Goal: Task Accomplishment & Management: Use online tool/utility

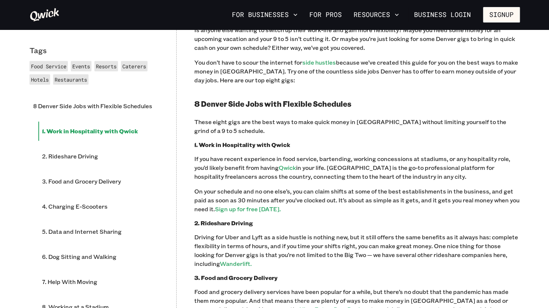
scroll to position [382, 0]
click at [286, 170] on link "Qwick" at bounding box center [287, 167] width 17 height 8
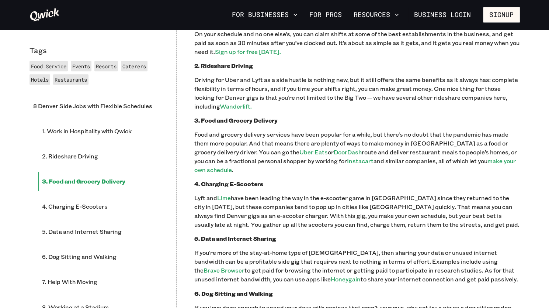
scroll to position [539, 0]
click at [331, 280] on link "Honeygain" at bounding box center [346, 279] width 30 height 8
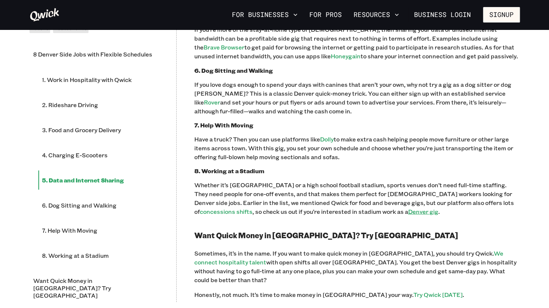
scroll to position [753, 0]
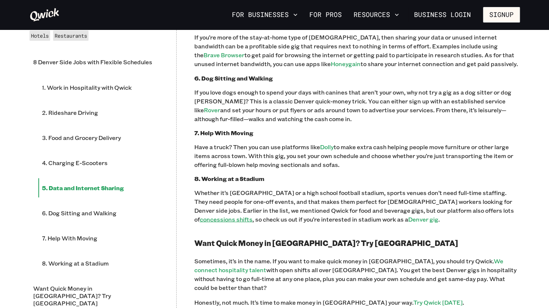
click at [253, 215] on link "concessions shifts" at bounding box center [226, 219] width 53 height 8
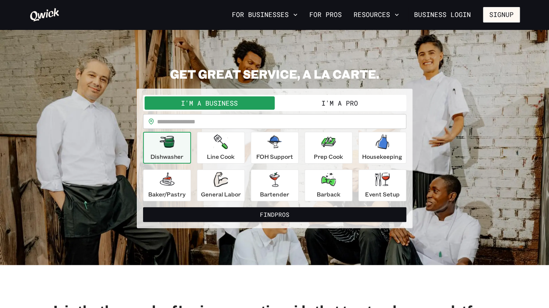
click at [326, 104] on button "I'm a Pro" at bounding box center [340, 102] width 130 height 13
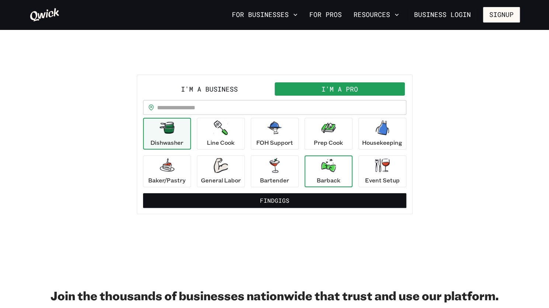
scroll to position [14, 0]
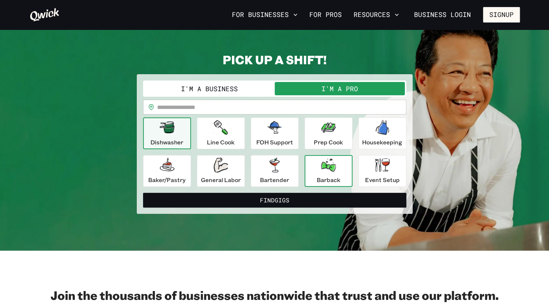
click at [338, 166] on div "Barback" at bounding box center [329, 171] width 24 height 27
